Goal: Find specific page/section: Find specific page/section

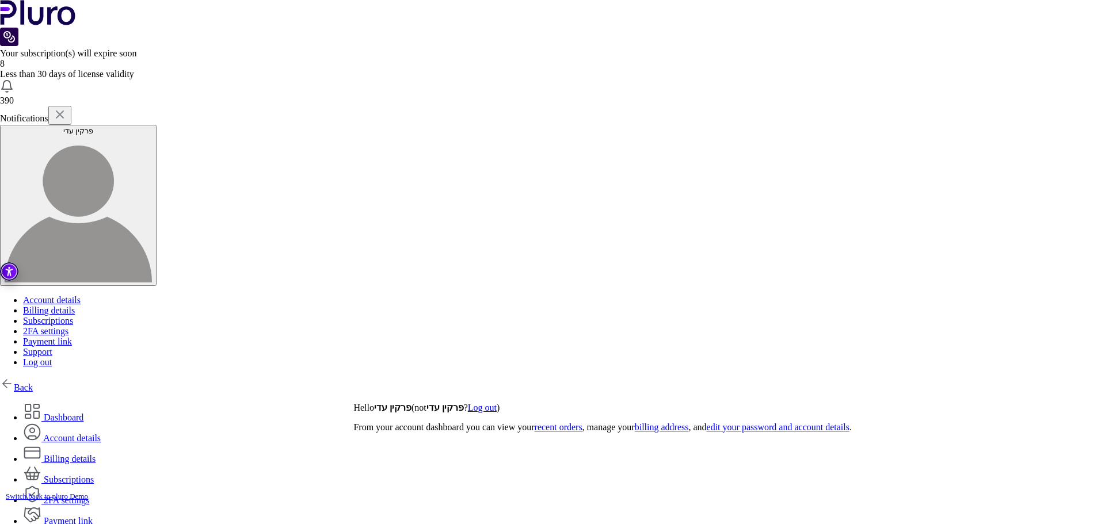
click at [37, 377] on div "Back Dashboard Account details Billing details" at bounding box center [552, 482] width 1105 height 211
click at [33, 383] on link "Back" at bounding box center [16, 388] width 33 height 10
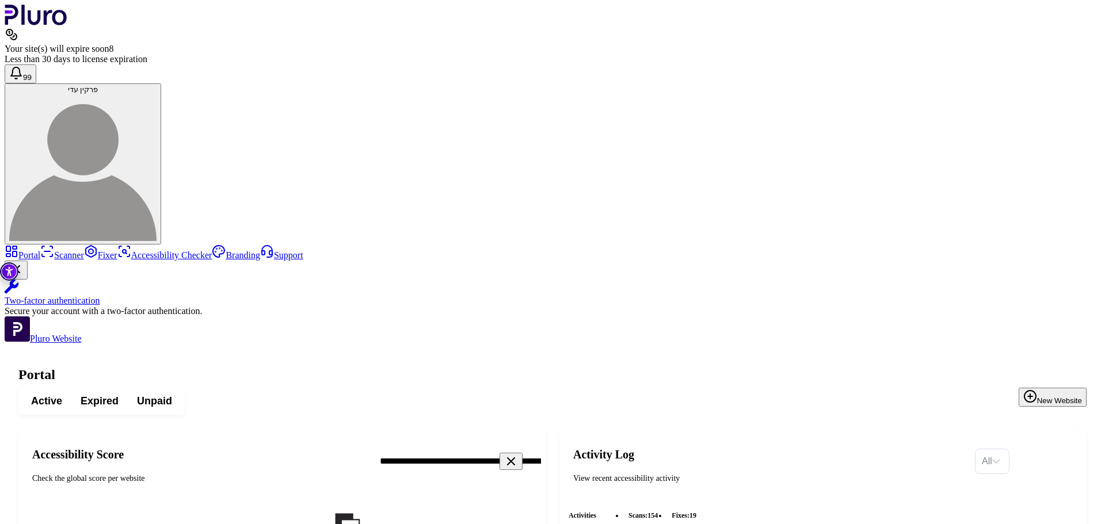
click at [518, 455] on icon "Clear search field" at bounding box center [511, 462] width 14 height 14
click at [537, 514] on h3 "Critical" at bounding box center [282, 521] width 509 height 14
click at [546, 429] on header "Accessibility Score Check the global score per website" at bounding box center [281, 461] width 527 height 65
click at [545, 450] on input "Search" at bounding box center [470, 462] width 198 height 24
type input "**"
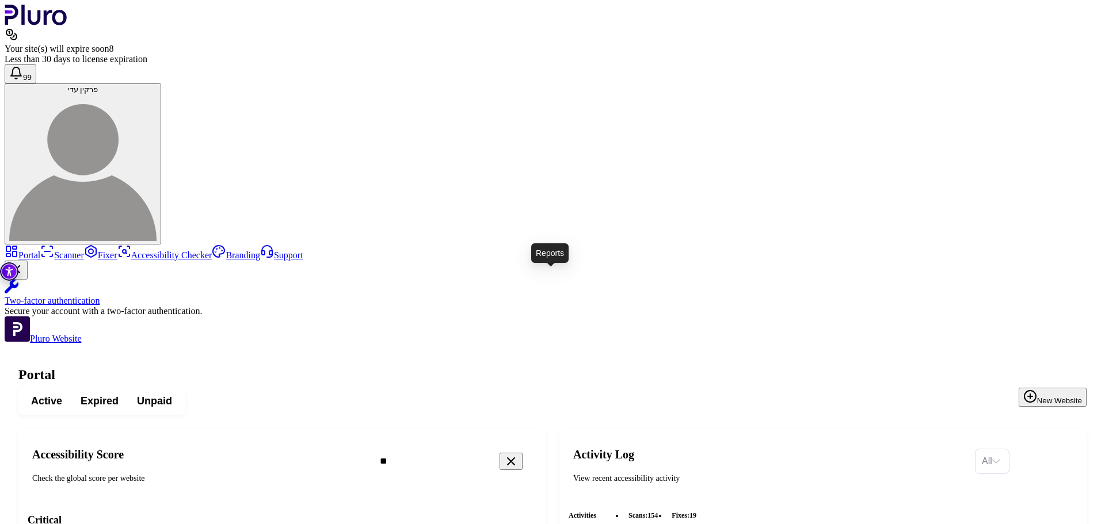
copy div "[DOMAIN_NAME]"
